Goal: Information Seeking & Learning: Learn about a topic

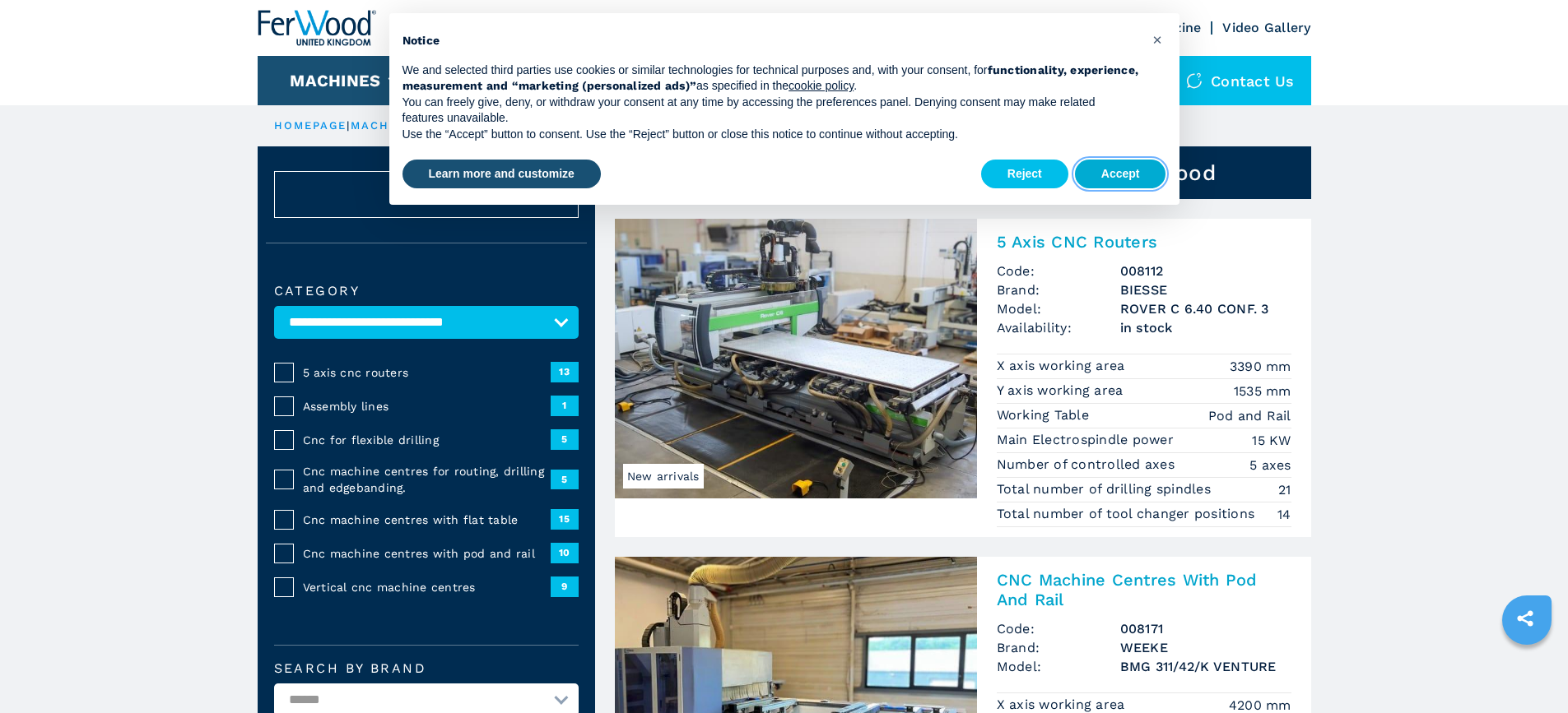
click at [1126, 174] on button "Accept" at bounding box center [1120, 174] width 91 height 30
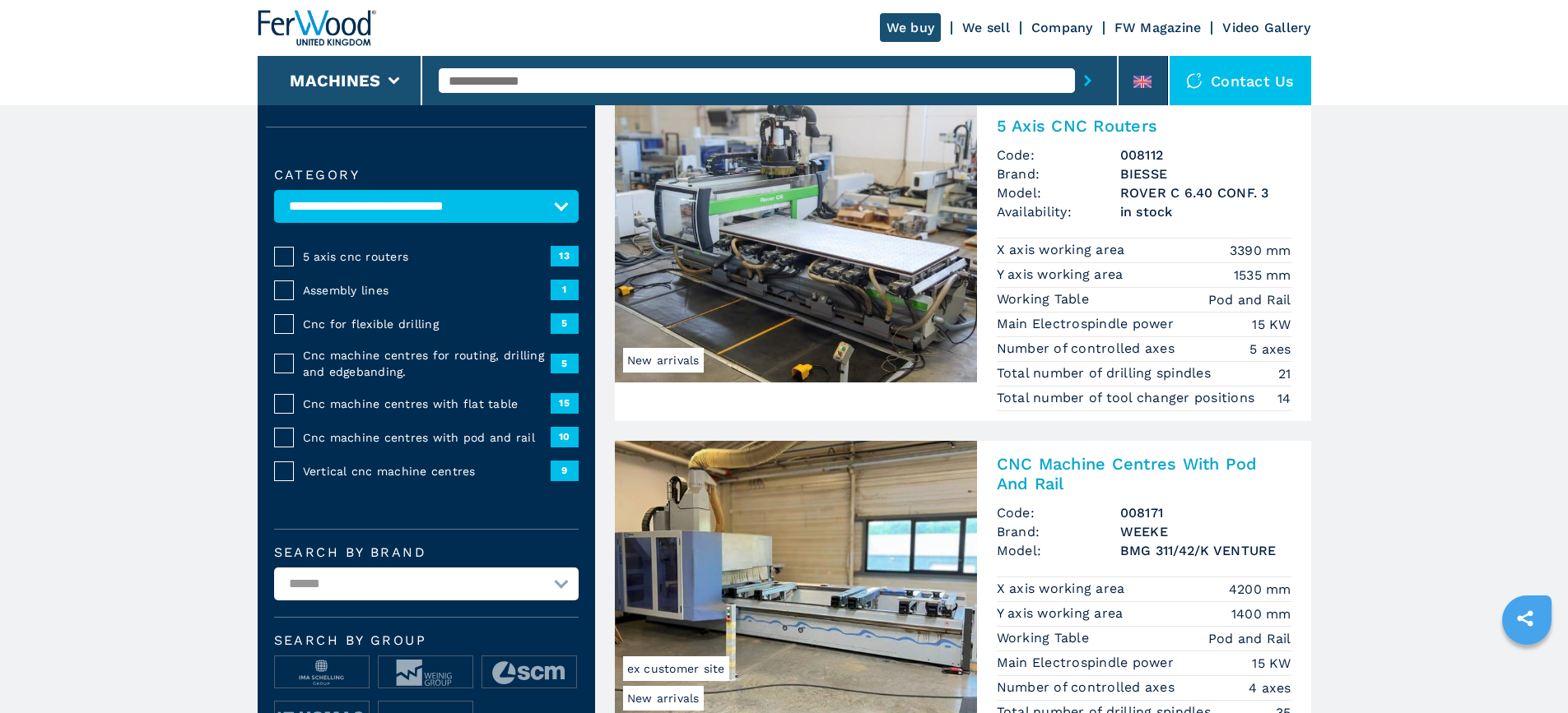
scroll to position [247, 0]
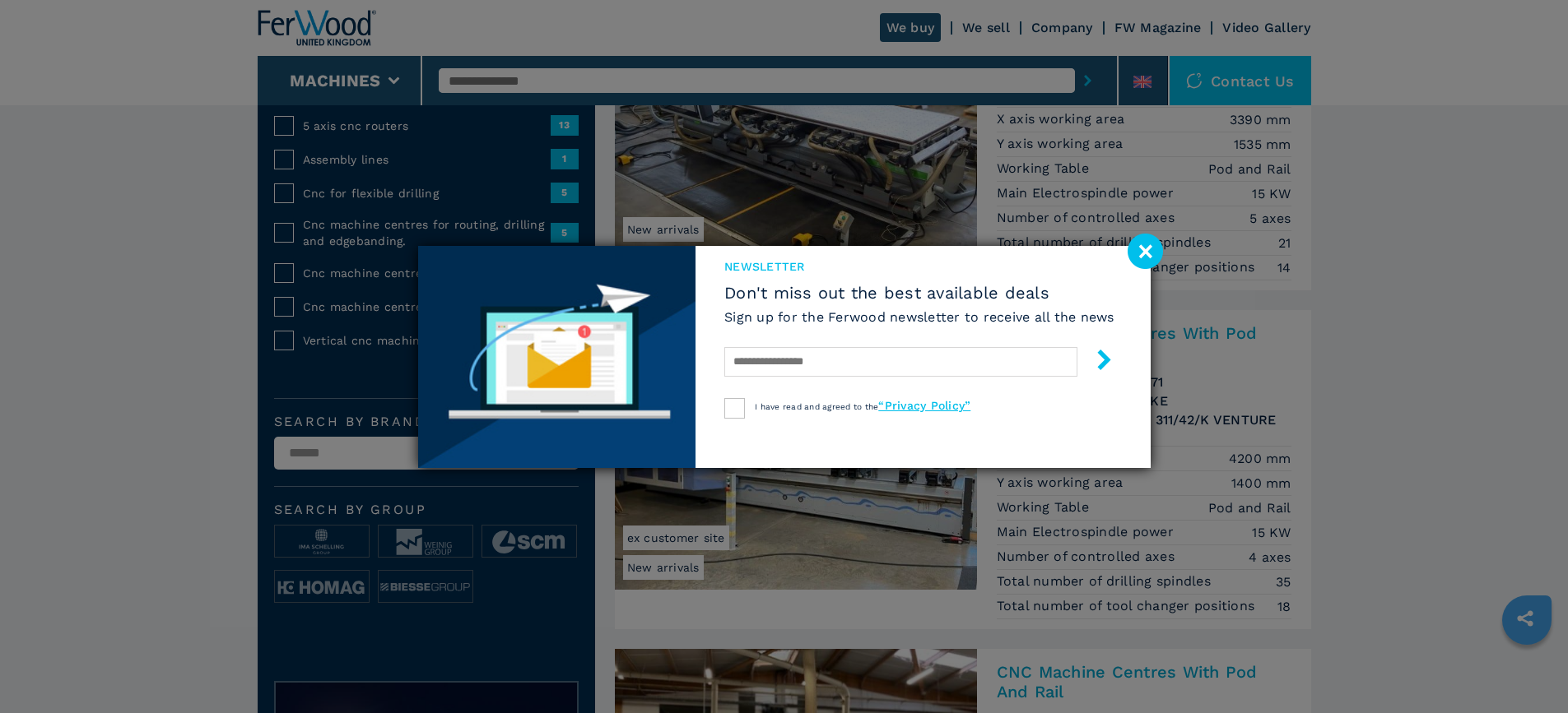
click at [1150, 260] on image at bounding box center [1145, 250] width 35 height 35
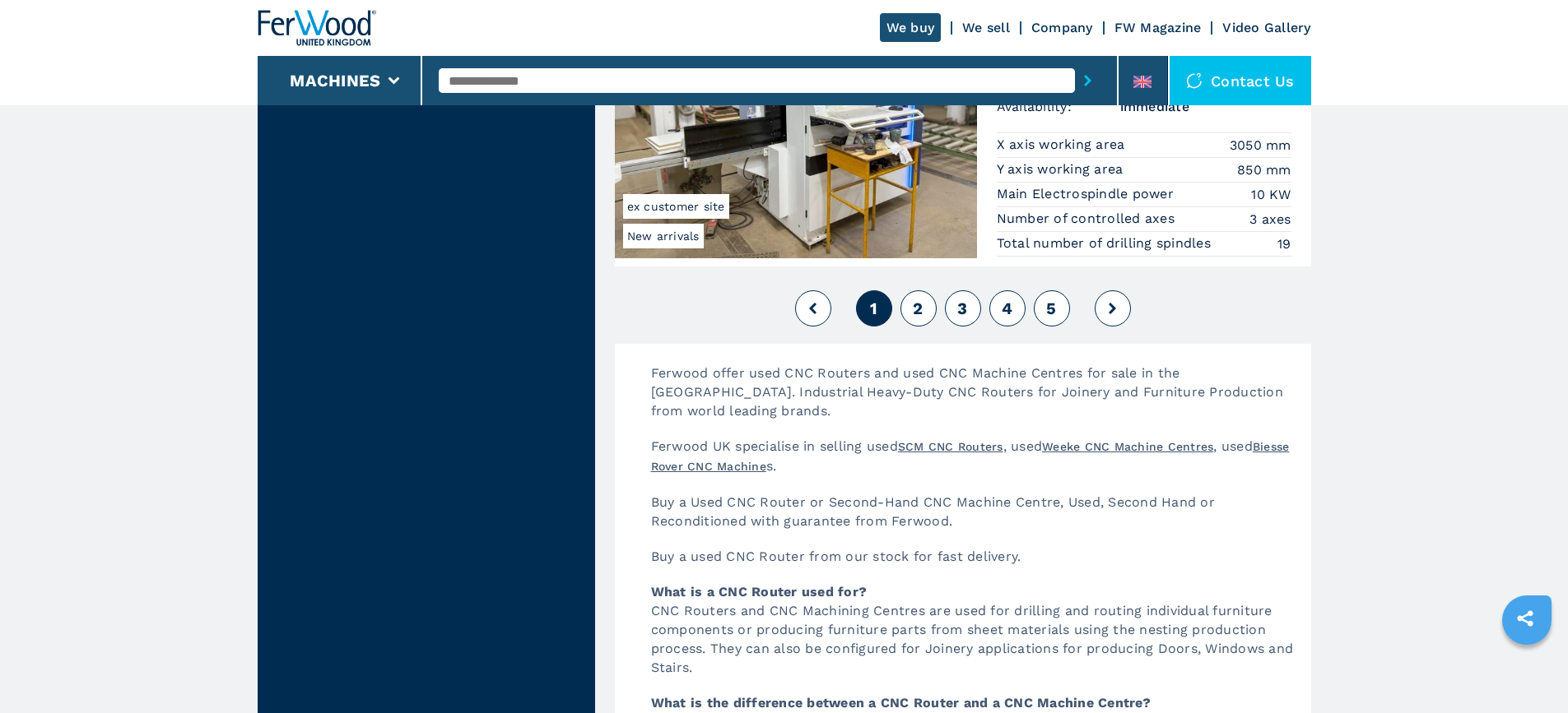
scroll to position [4112, 0]
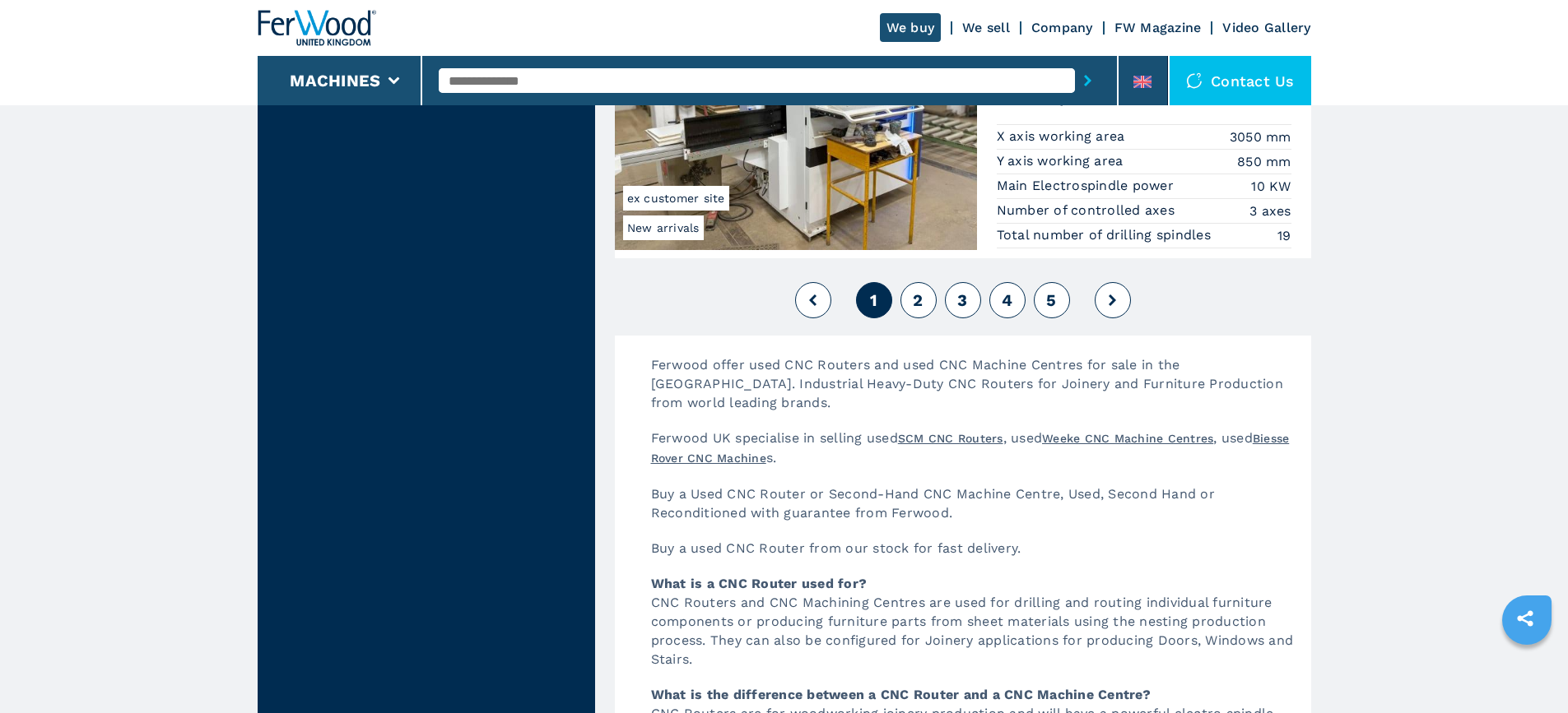
click at [920, 306] on span "2" at bounding box center [917, 300] width 10 height 20
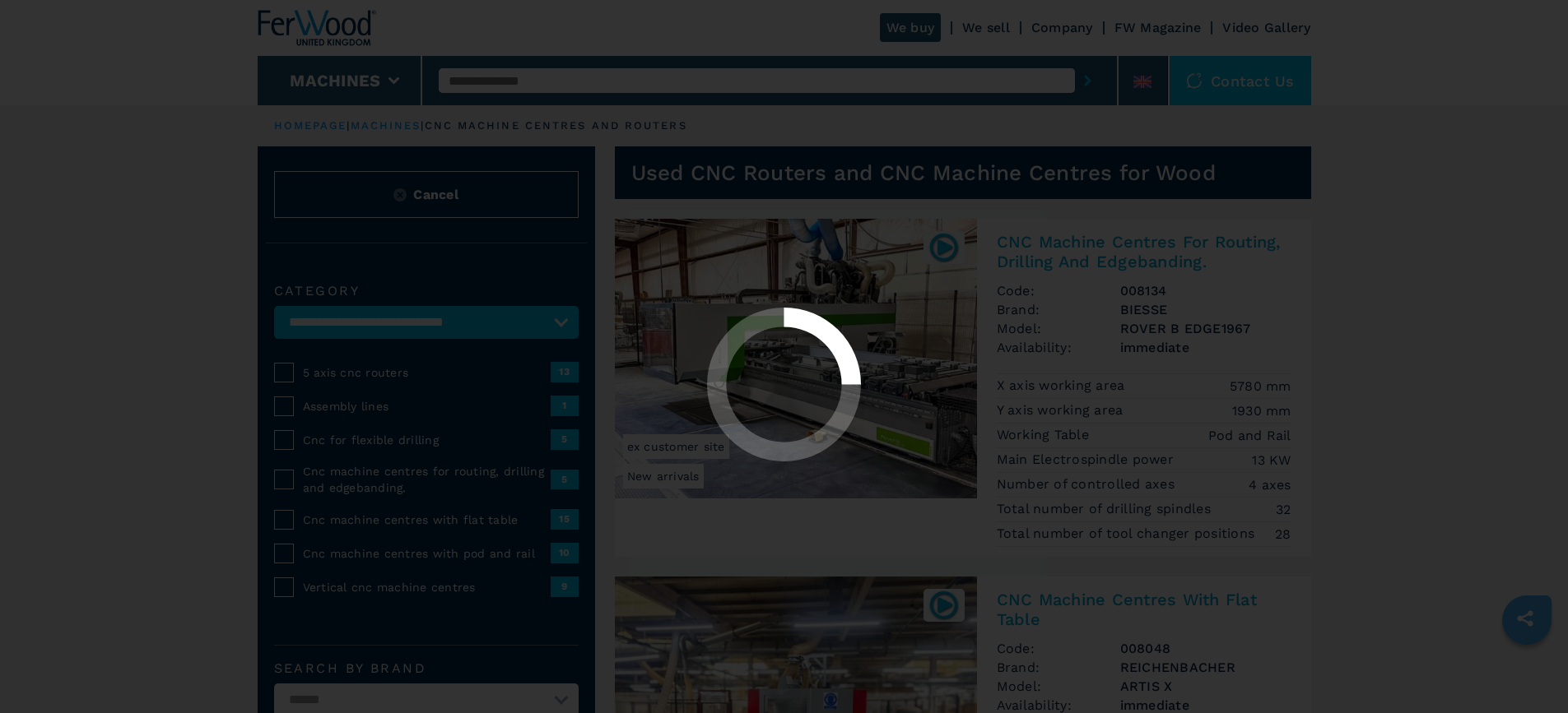
select select "**********"
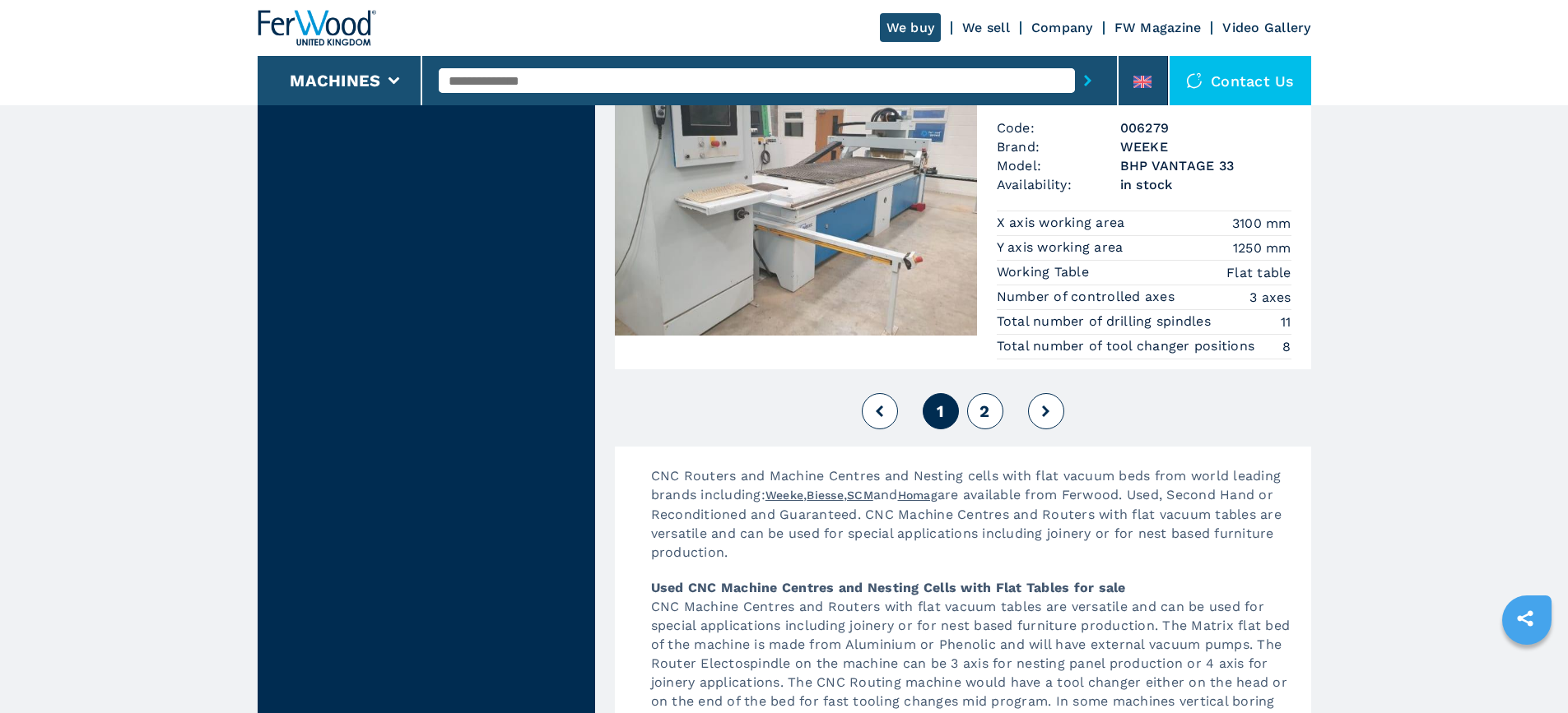
scroll to position [4276, 0]
click at [990, 413] on button "2" at bounding box center [985, 410] width 36 height 36
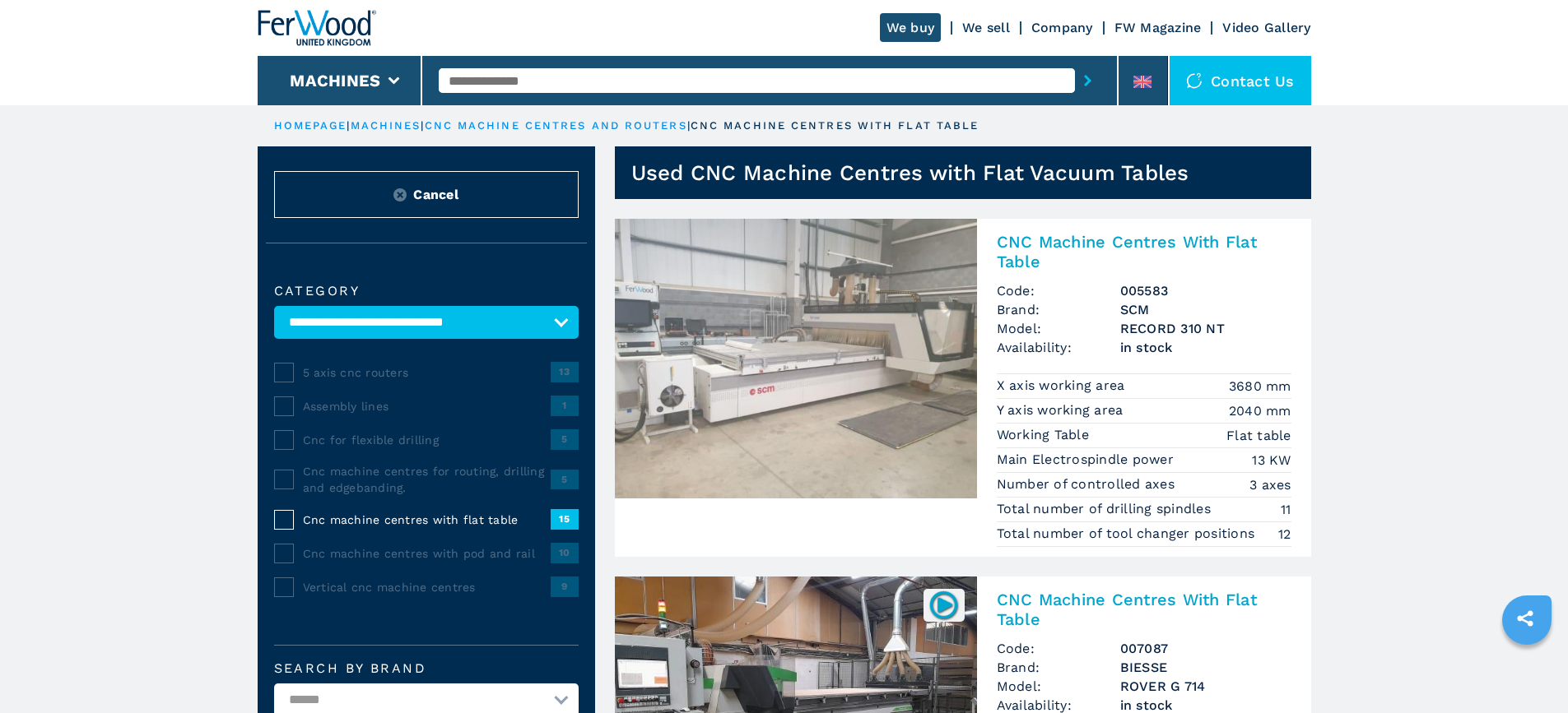
click at [808, 413] on img at bounding box center [796, 358] width 362 height 279
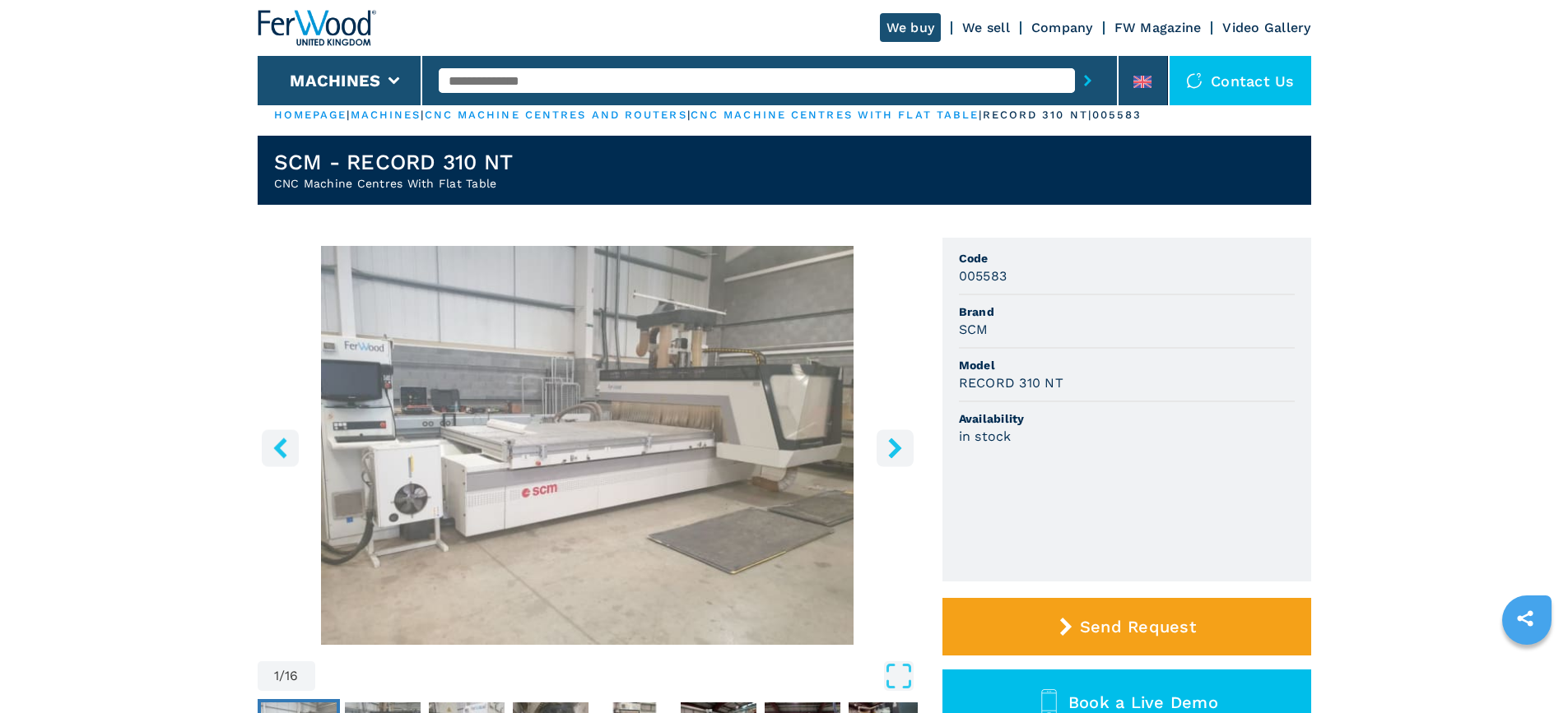
scroll to position [164, 0]
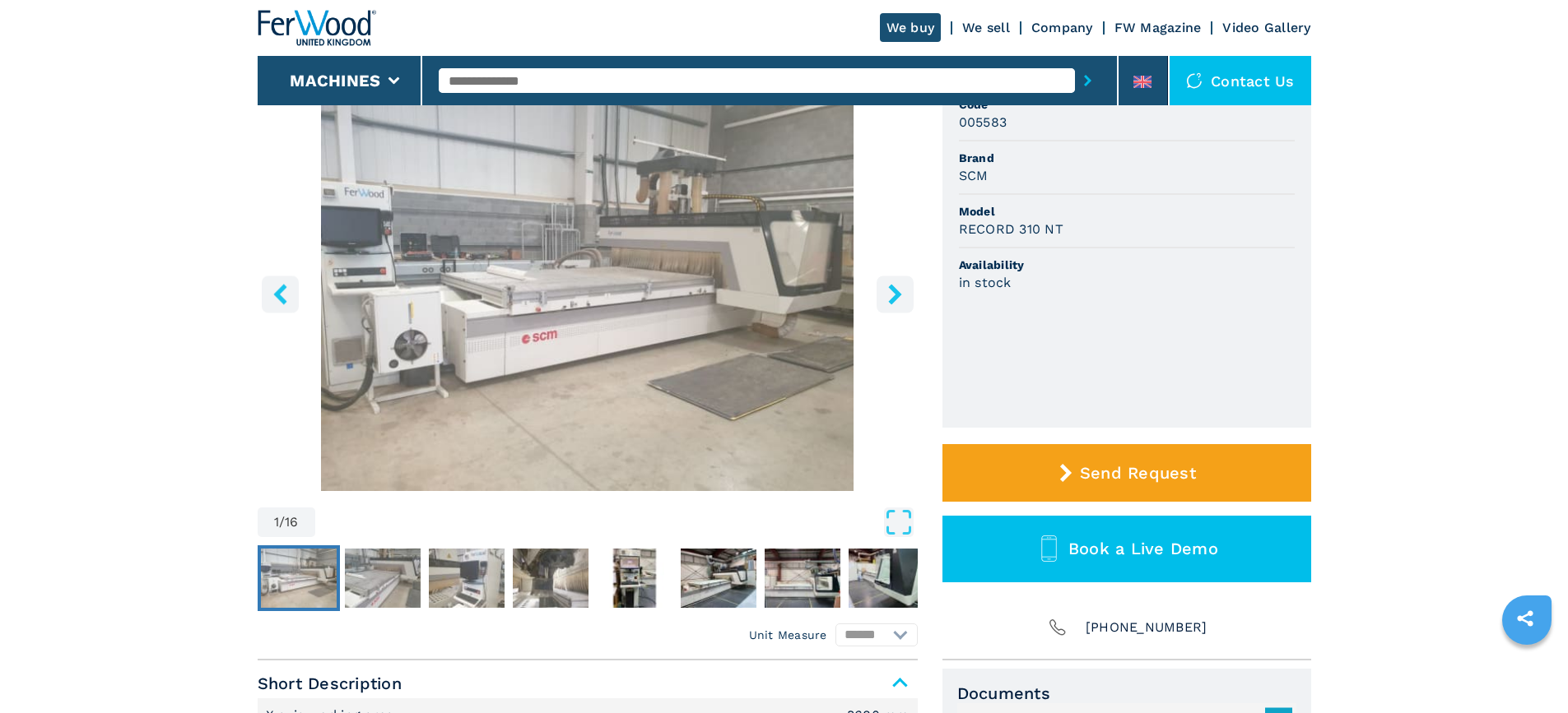
click at [898, 296] on icon "right-button" at bounding box center [894, 294] width 14 height 21
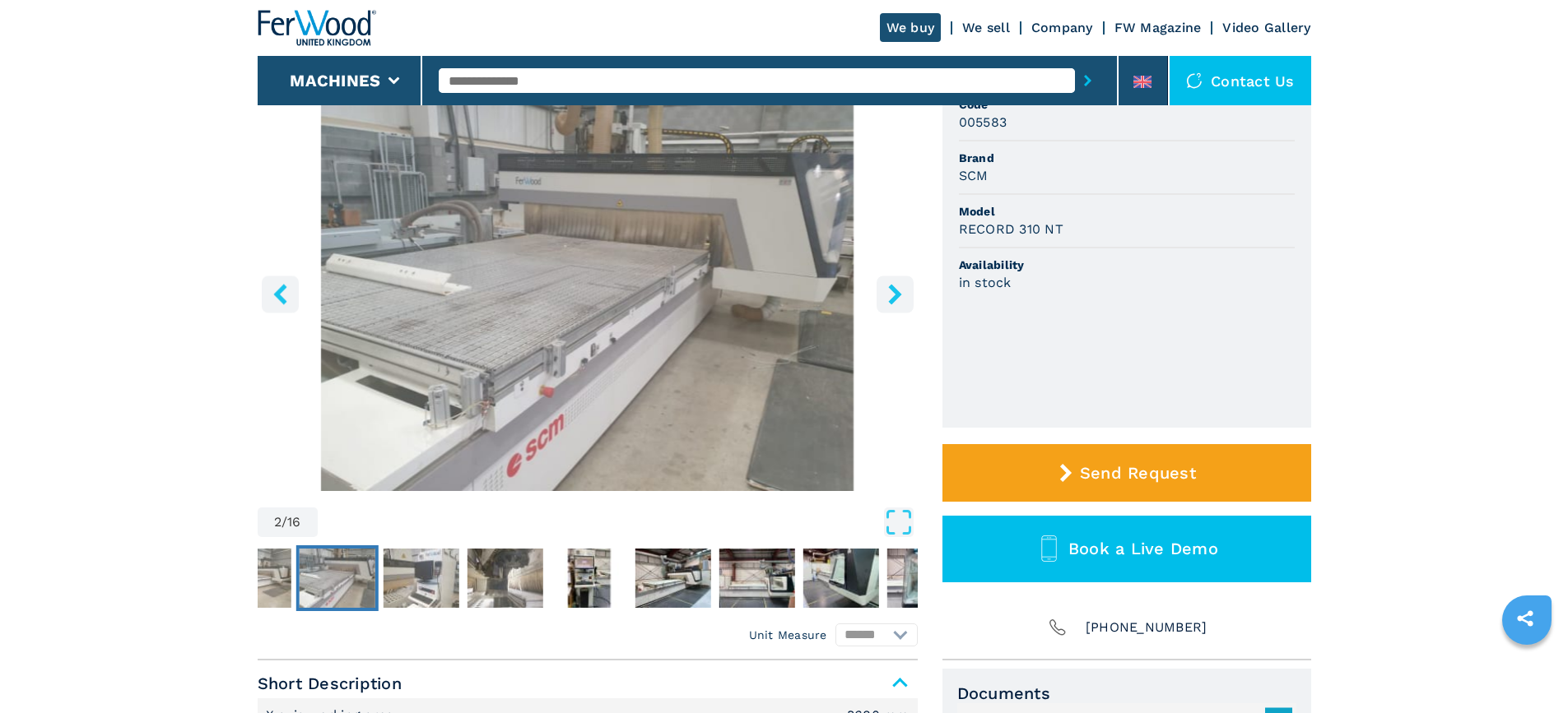
click at [897, 296] on icon "right-button" at bounding box center [894, 294] width 14 height 21
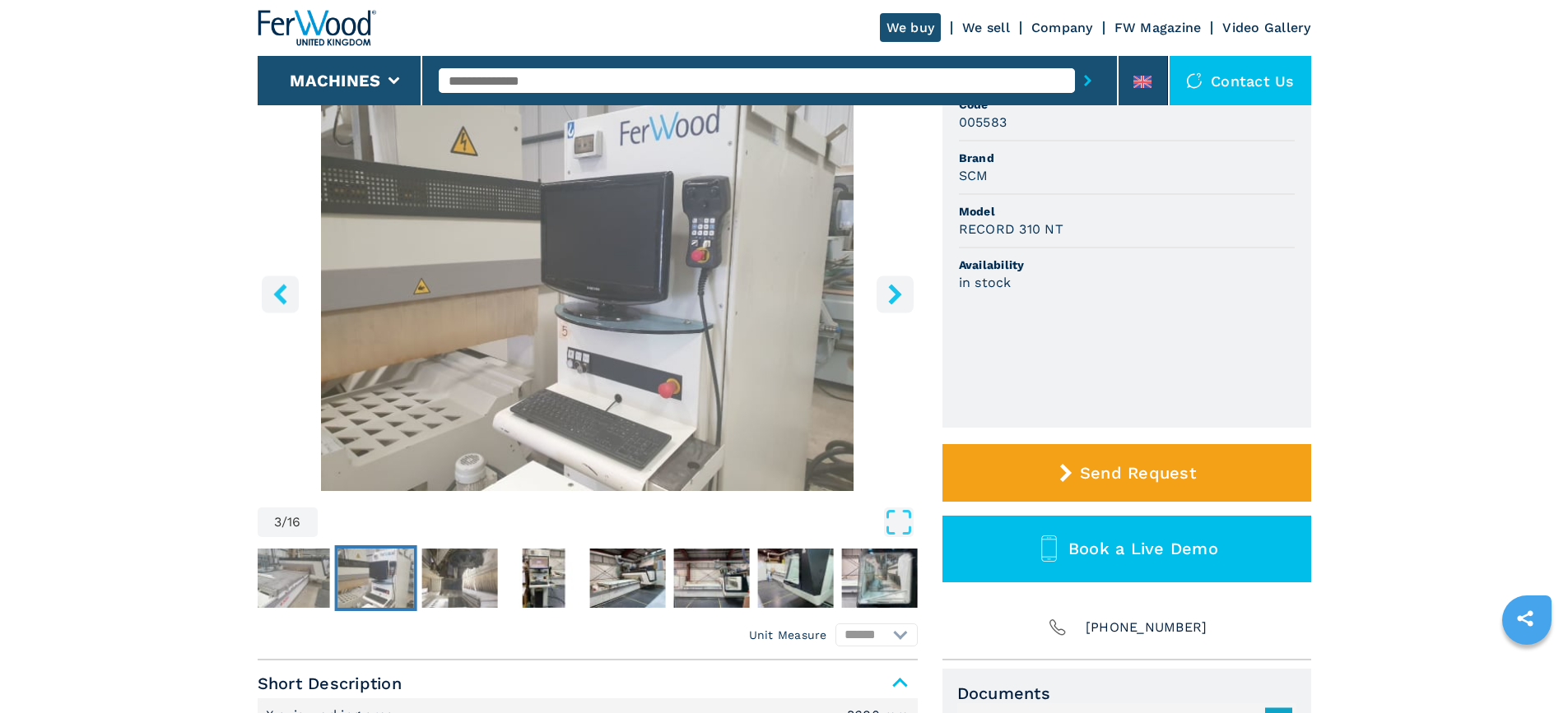
click at [896, 297] on icon "right-button" at bounding box center [894, 294] width 14 height 21
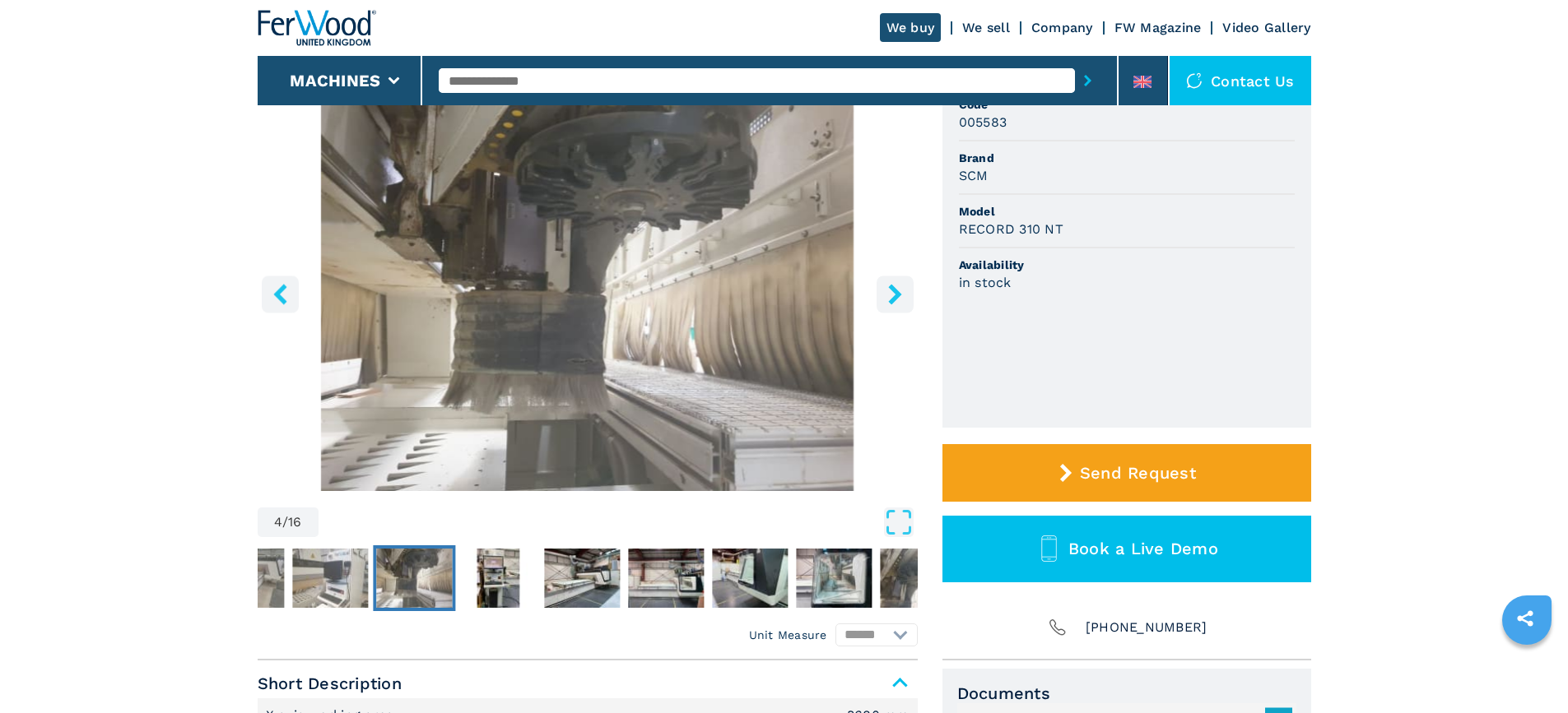
click at [896, 297] on icon "right-button" at bounding box center [894, 294] width 14 height 21
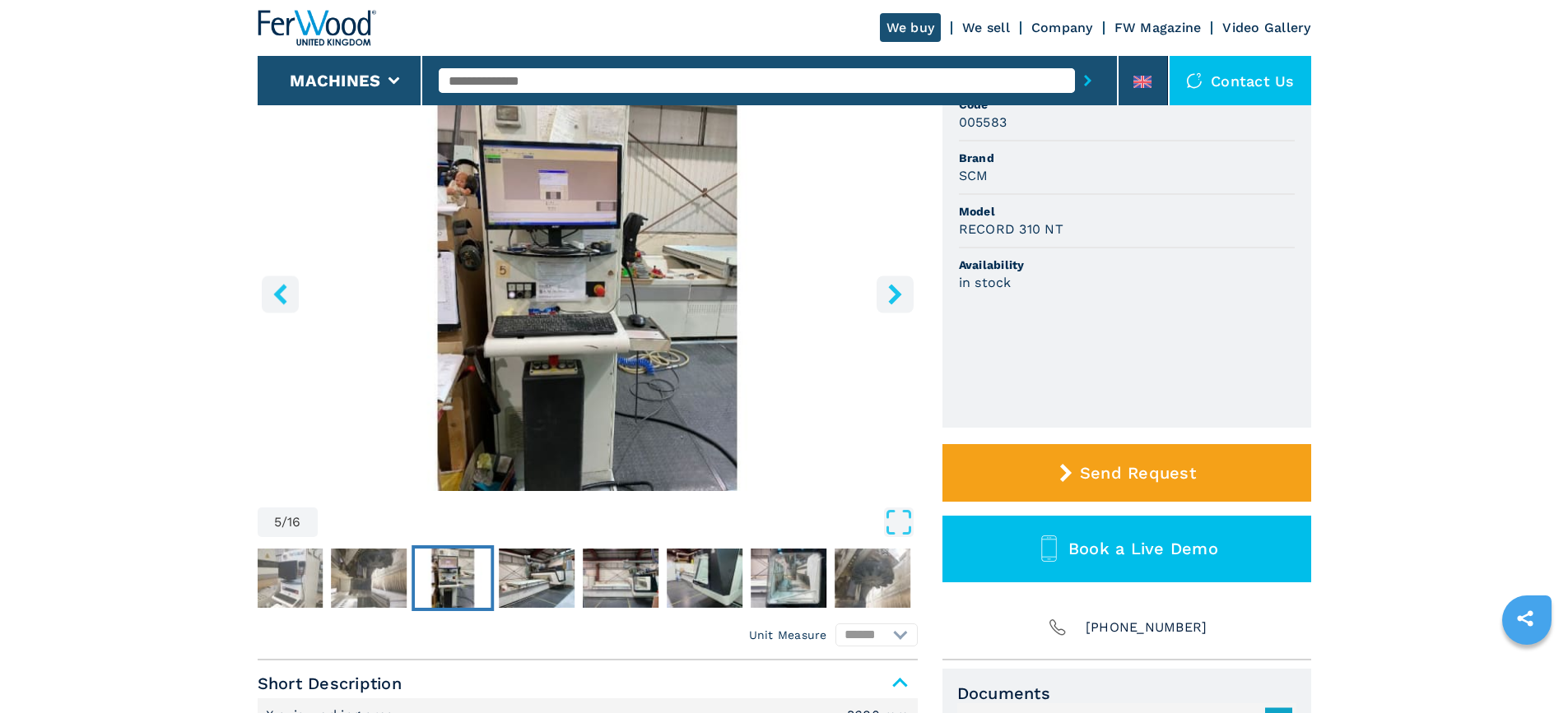
click at [896, 297] on icon "right-button" at bounding box center [894, 294] width 14 height 21
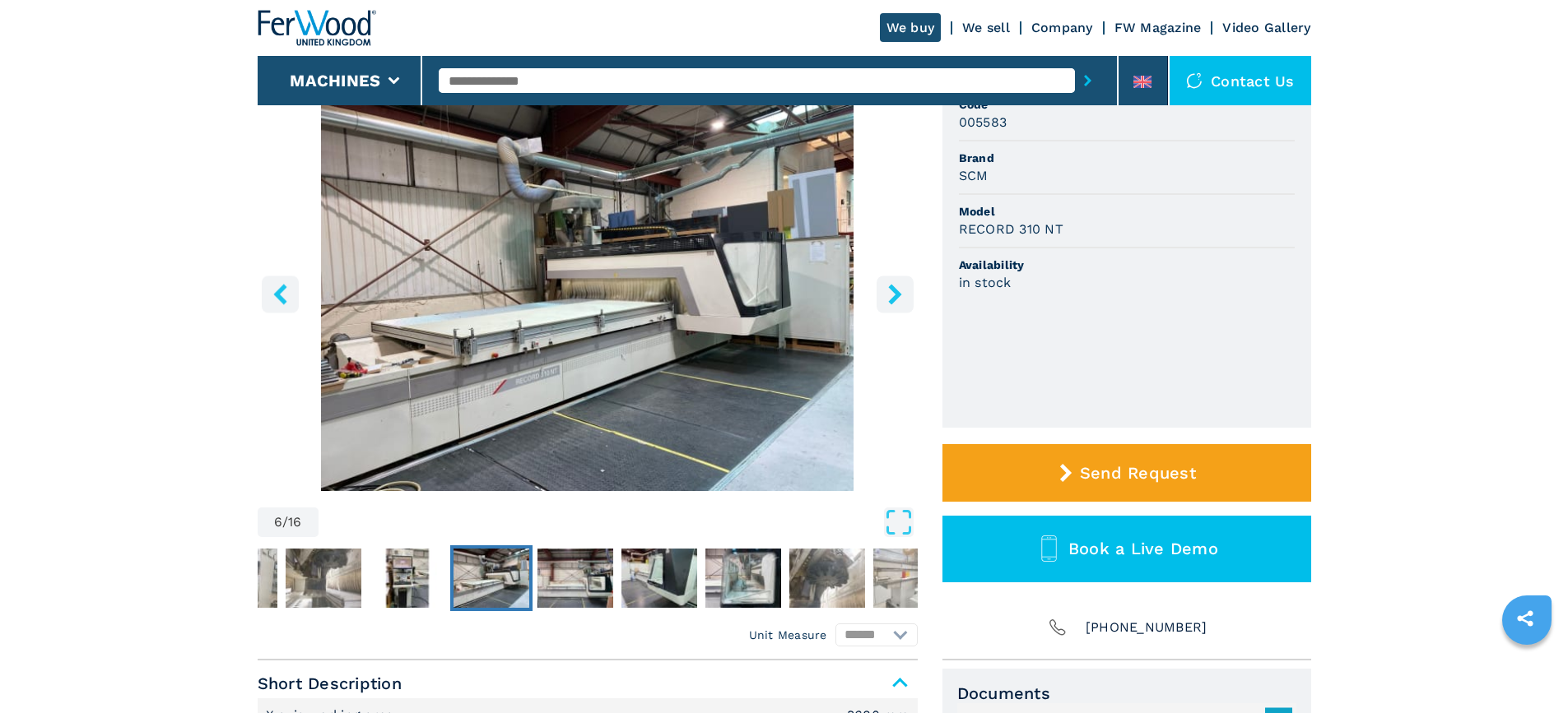
click at [896, 297] on icon "right-button" at bounding box center [894, 294] width 14 height 21
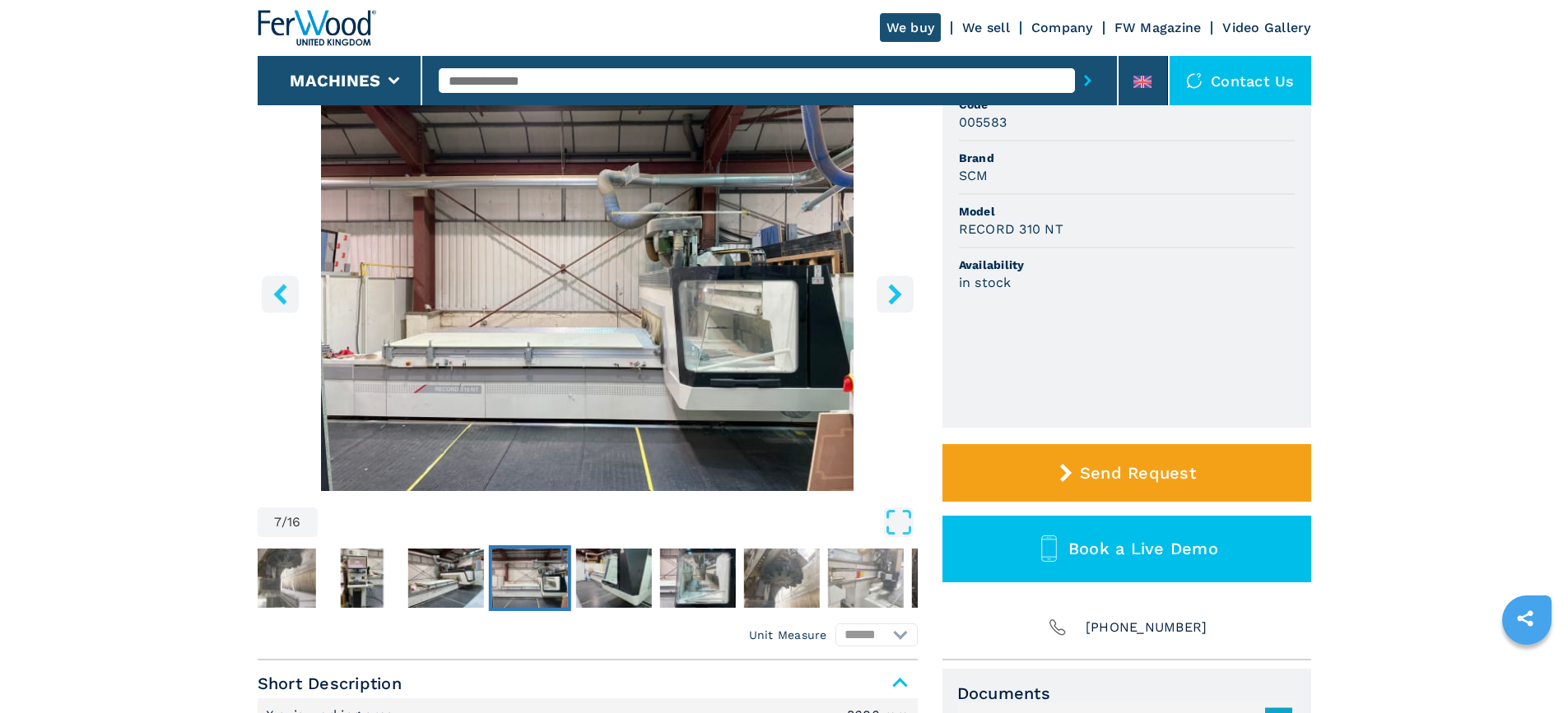
click at [896, 297] on icon "right-button" at bounding box center [894, 294] width 14 height 21
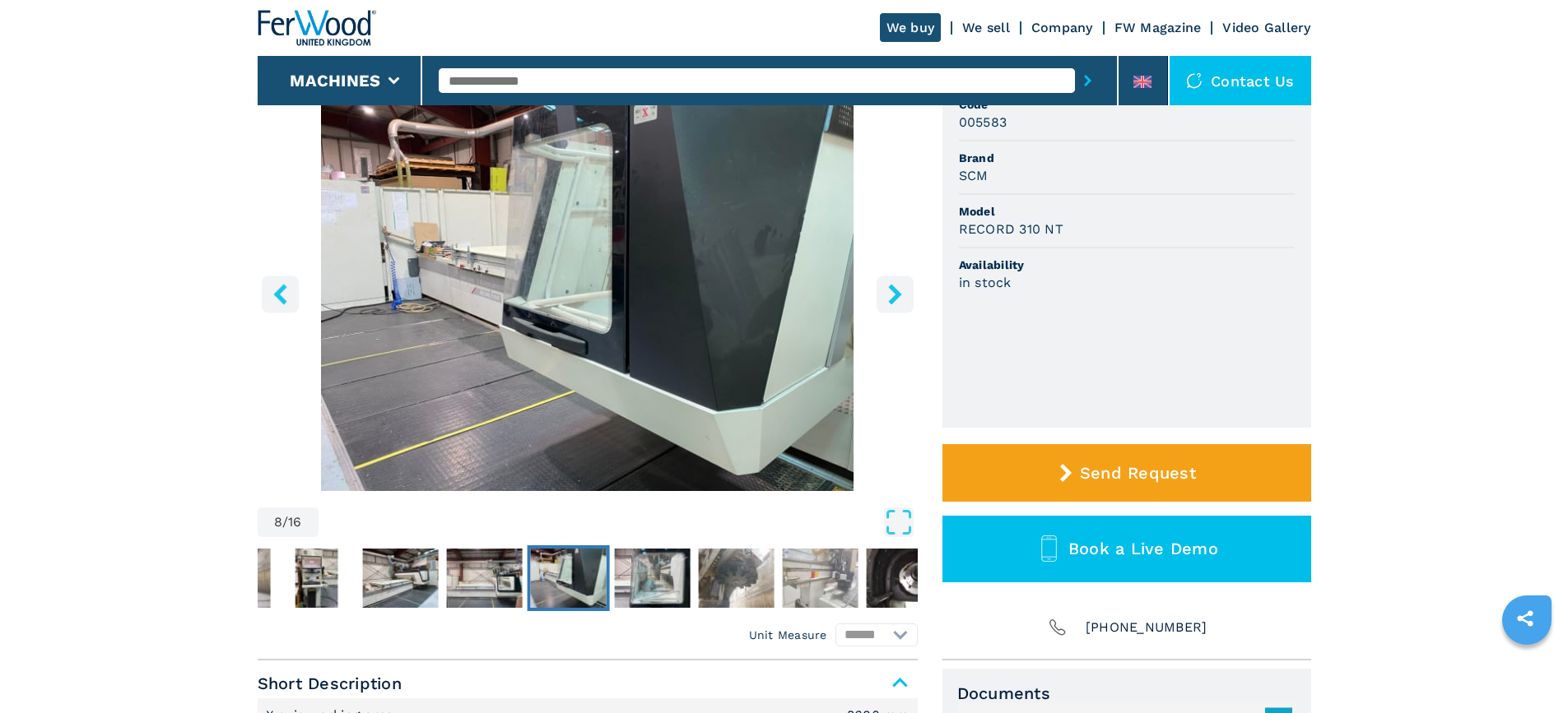
click at [896, 297] on icon "right-button" at bounding box center [894, 294] width 14 height 21
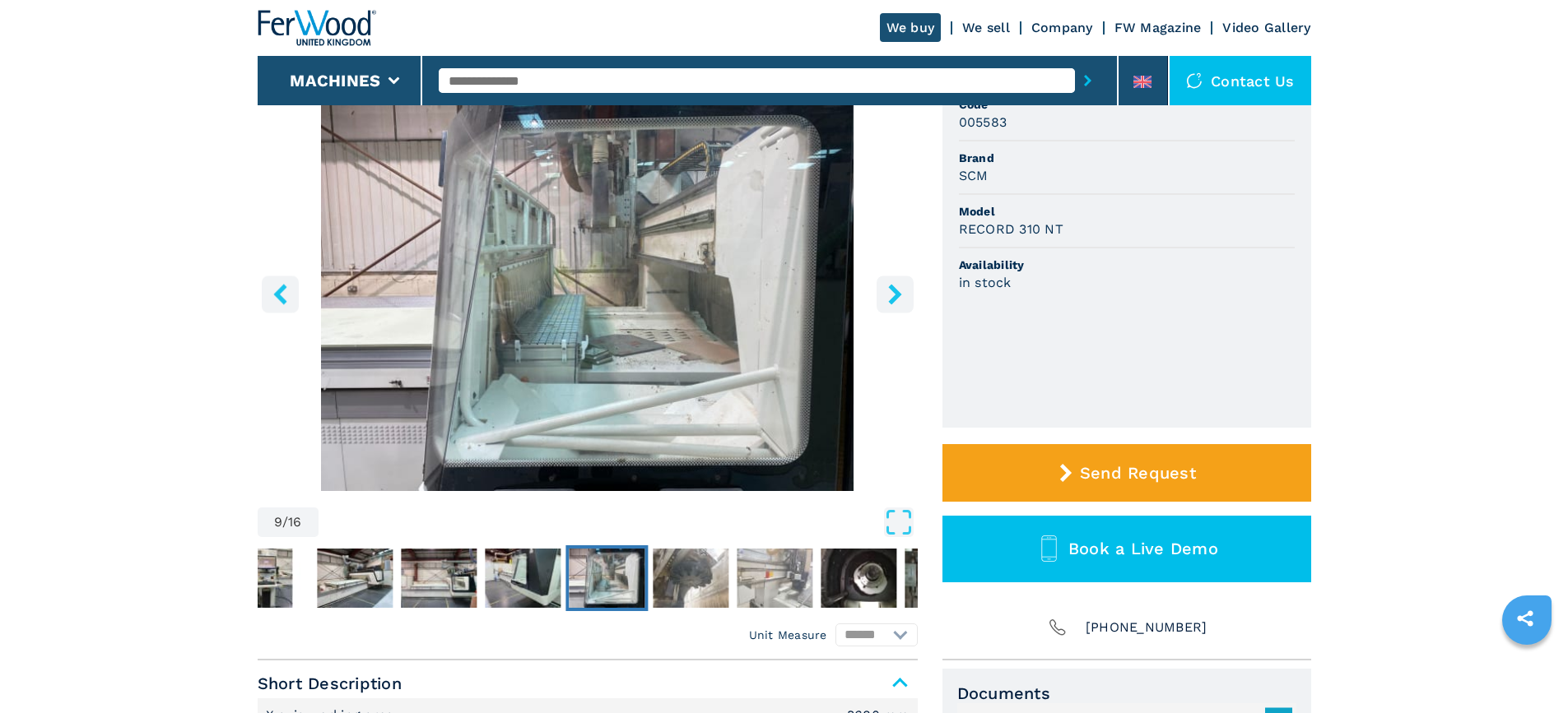
click at [896, 297] on icon "right-button" at bounding box center [894, 294] width 14 height 21
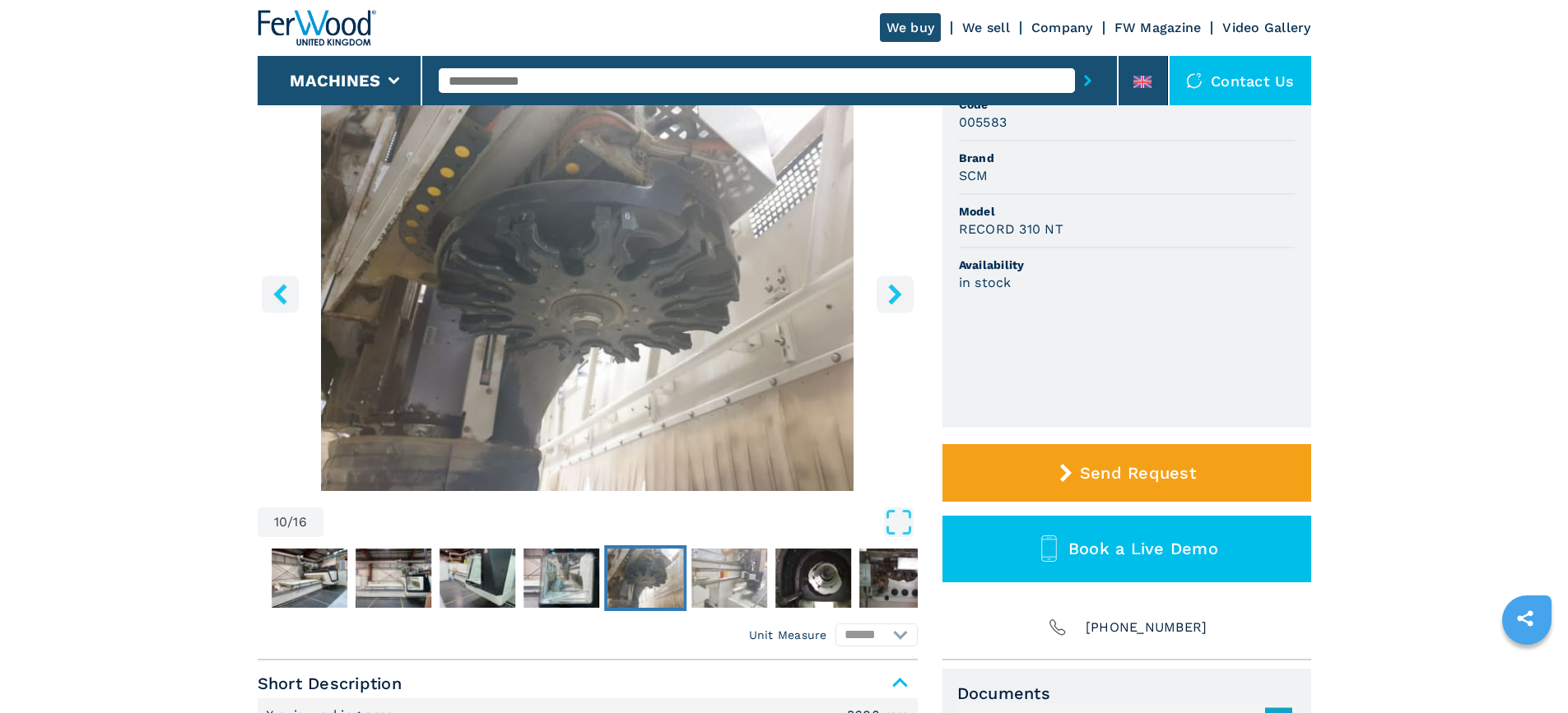
click at [896, 297] on icon "right-button" at bounding box center [894, 294] width 14 height 21
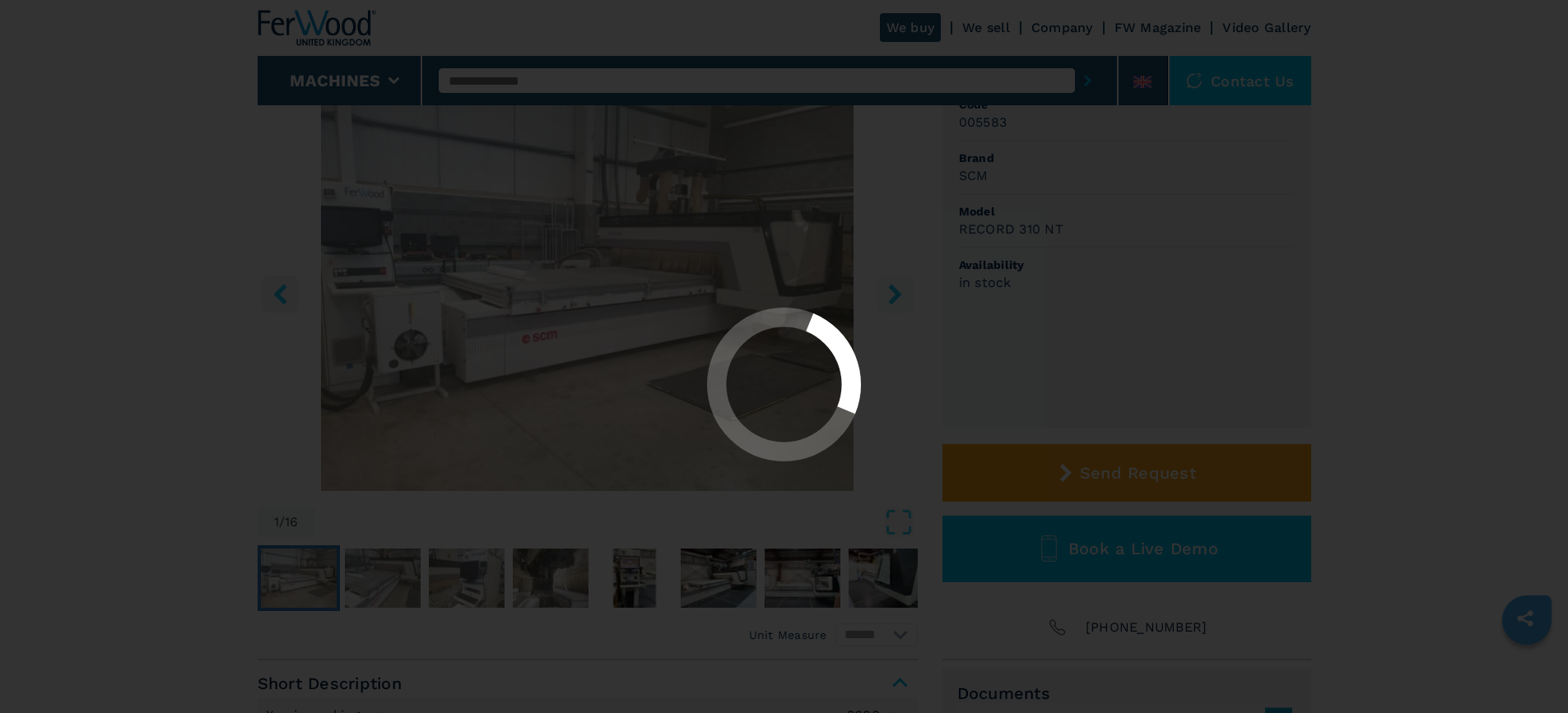
select select "**********"
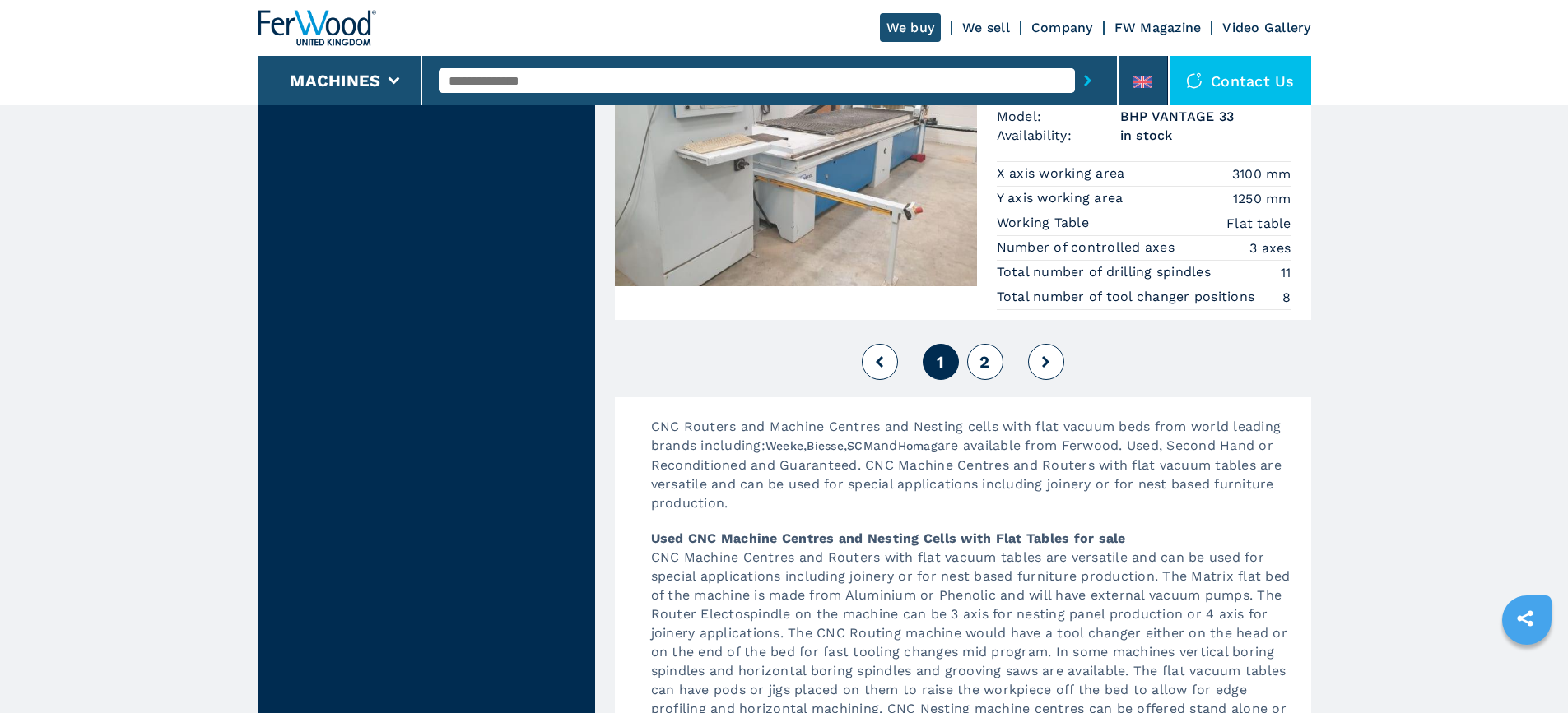
scroll to position [4605, 0]
